Goal: Information Seeking & Learning: Learn about a topic

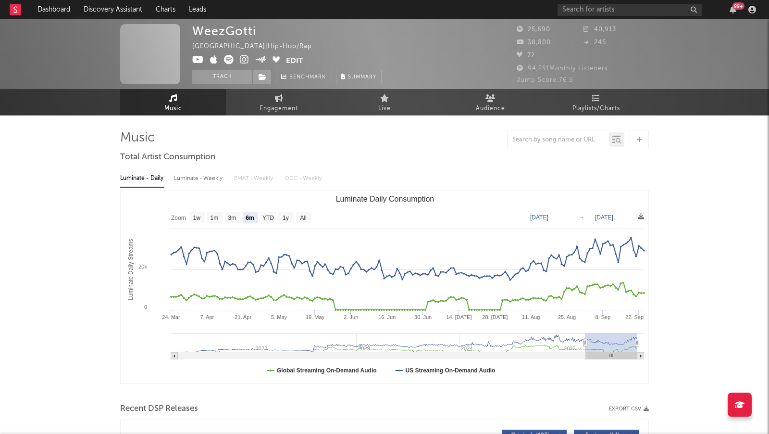
select select "6m"
click at [242, 59] on icon at bounding box center [244, 60] width 9 height 10
click at [580, 0] on div "99 +" at bounding box center [659, 9] width 202 height 19
click at [577, 4] on input "text" at bounding box center [630, 10] width 144 height 12
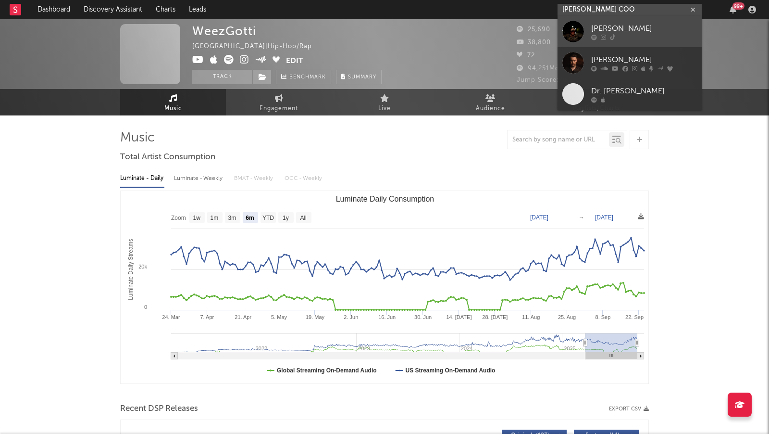
type input "[PERSON_NAME] COO"
click at [662, 37] on div at bounding box center [645, 38] width 106 height 6
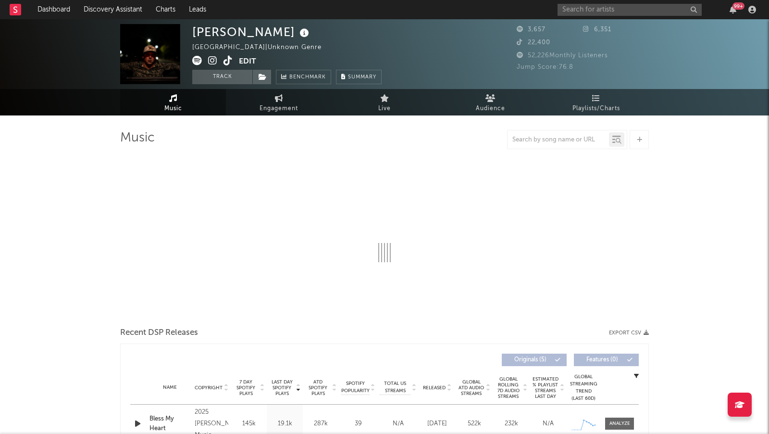
select select "1w"
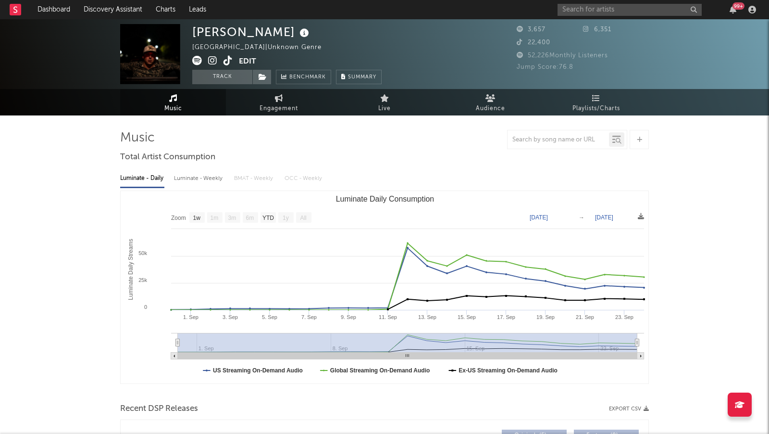
click at [211, 58] on icon at bounding box center [212, 61] width 9 height 10
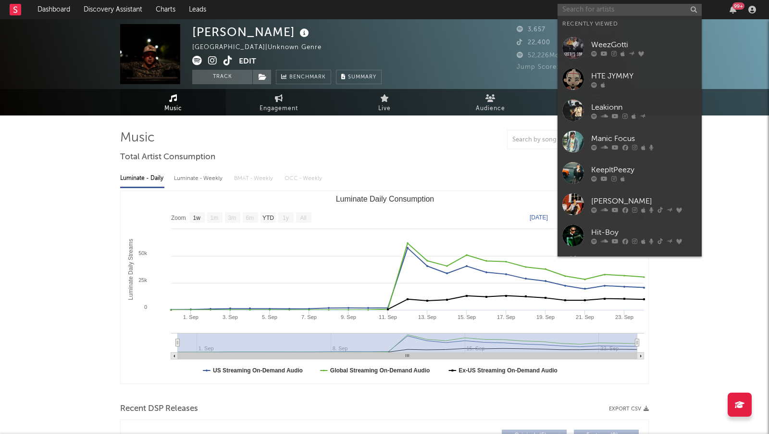
click at [581, 9] on input "text" at bounding box center [630, 10] width 144 height 12
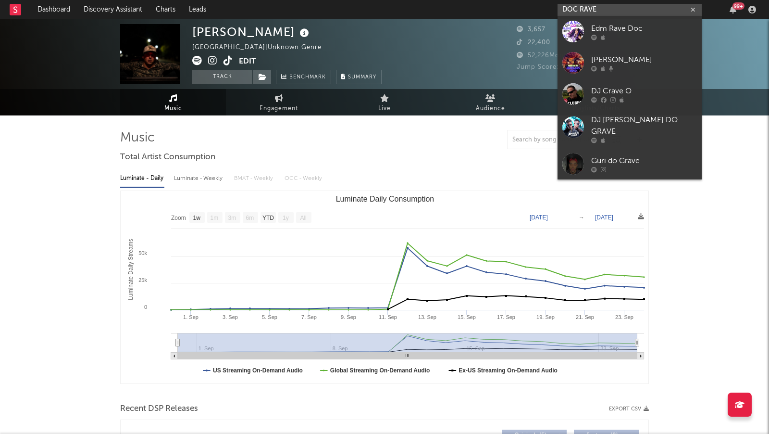
click at [623, 12] on input "DOC RAVE" at bounding box center [630, 10] width 144 height 12
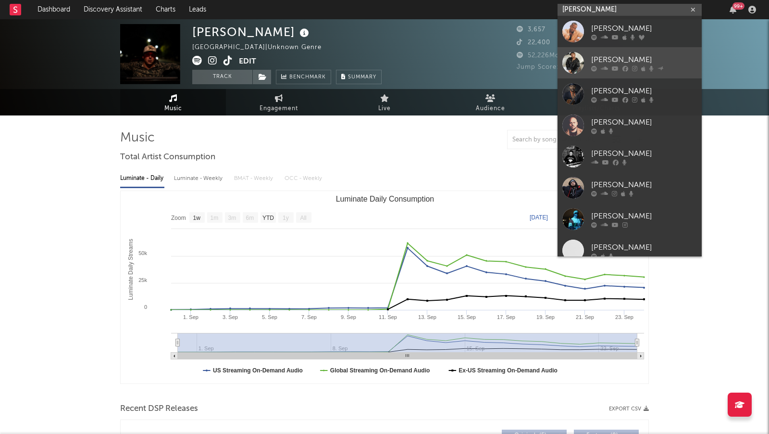
type input "[PERSON_NAME]"
click at [665, 64] on div "[PERSON_NAME]" at bounding box center [645, 60] width 106 height 12
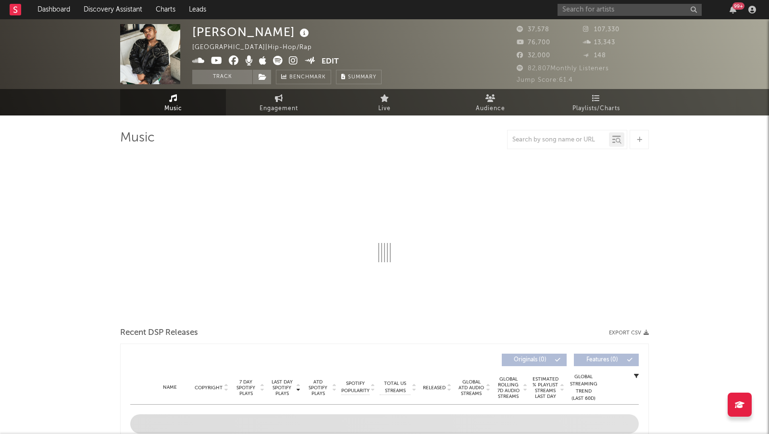
select select "6m"
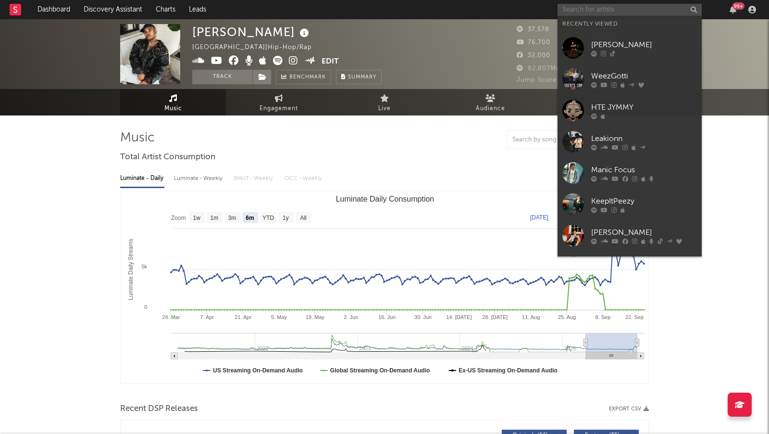
click at [590, 13] on input "text" at bounding box center [630, 10] width 144 height 12
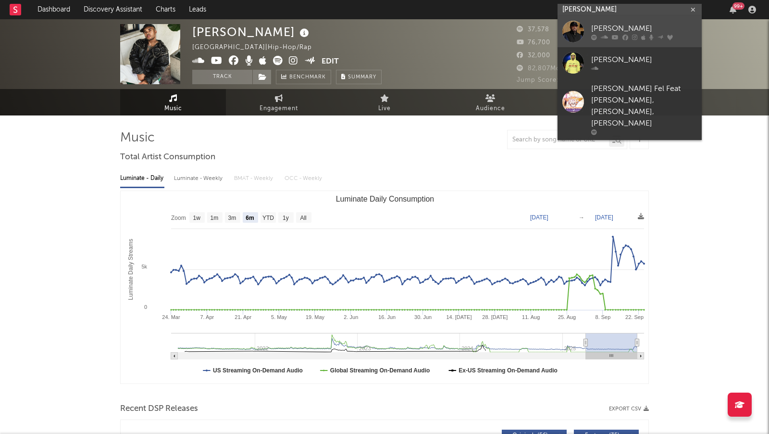
type input "[PERSON_NAME]"
click at [622, 33] on div "[PERSON_NAME]" at bounding box center [645, 29] width 106 height 12
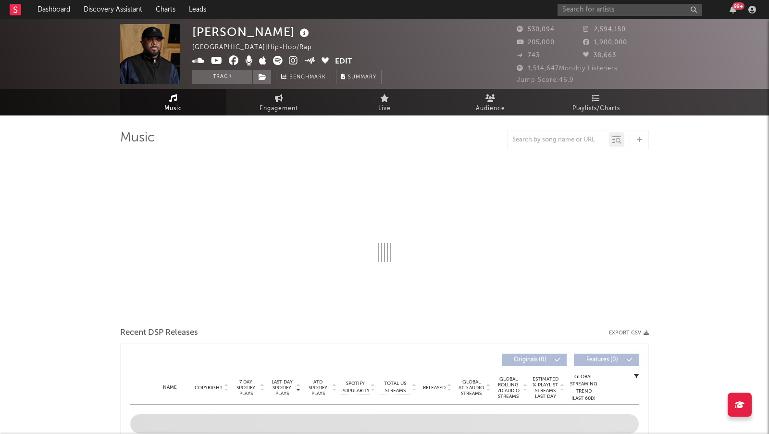
select select "6m"
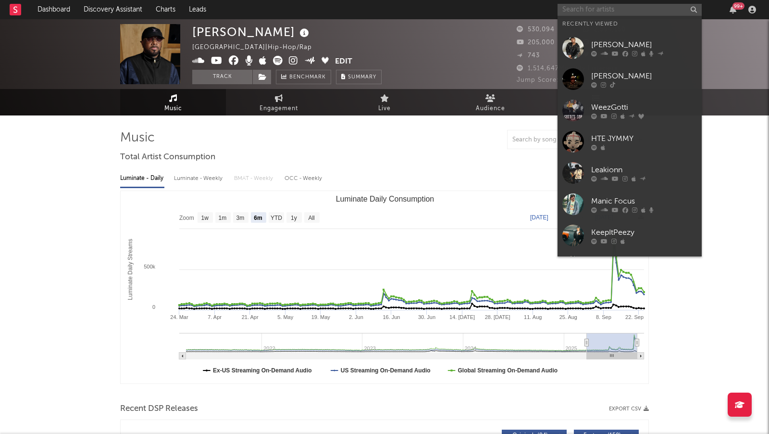
click at [590, 7] on input "text" at bounding box center [630, 10] width 144 height 12
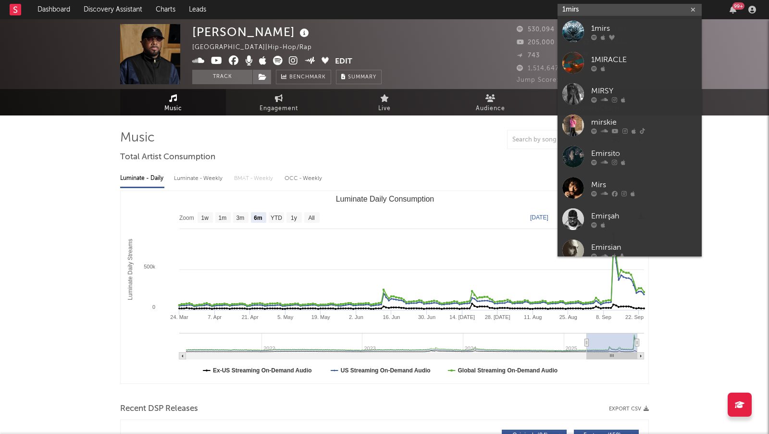
click at [600, 8] on input "1mirs" at bounding box center [630, 10] width 144 height 12
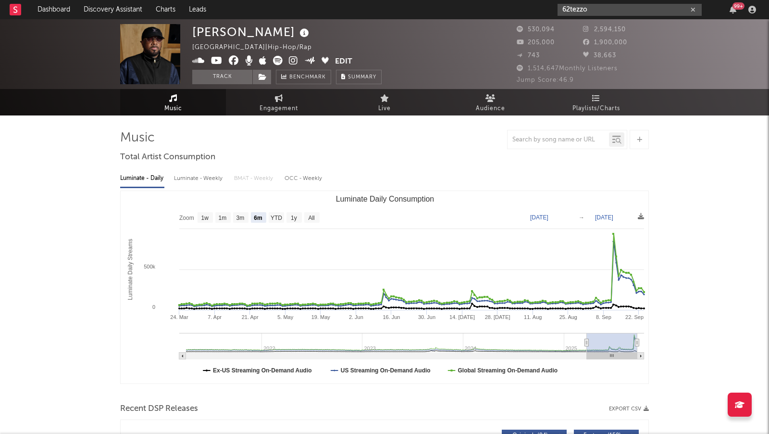
type input "62tezzo"
